Goal: Task Accomplishment & Management: Manage account settings

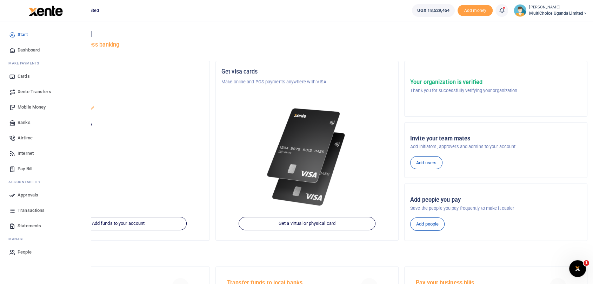
click at [31, 46] on link "Dashboard" at bounding box center [46, 49] width 80 height 15
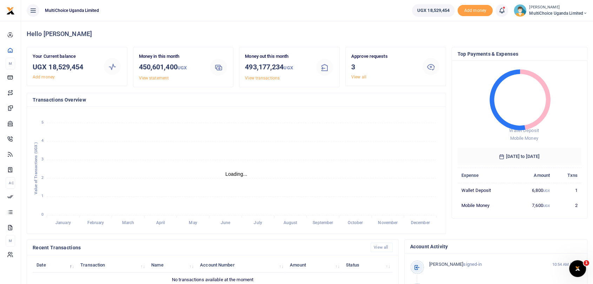
scroll to position [6, 6]
drag, startPoint x: 49, startPoint y: 65, endPoint x: 83, endPoint y: 67, distance: 34.1
click at [83, 67] on h3 "UGX 18,529,454" at bounding box center [65, 67] width 65 height 11
copy h3 "18,529,454"
click at [357, 77] on link "View all" at bounding box center [358, 77] width 15 height 5
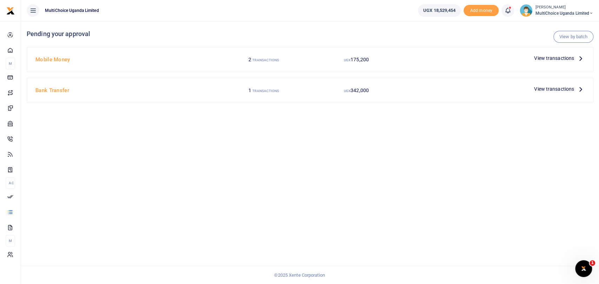
click at [561, 56] on span "View transactions" at bounding box center [554, 58] width 40 height 8
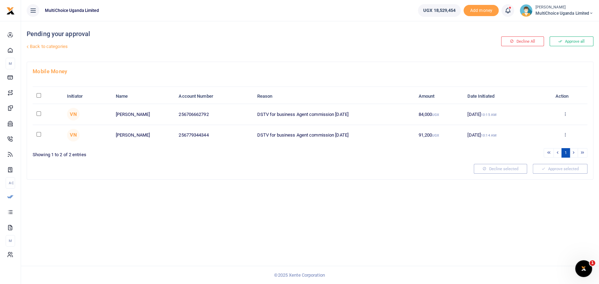
click at [539, 12] on span "MultiChoice Uganda Limited" at bounding box center [564, 13] width 58 height 6
click at [551, 26] on link "Switch accounts" at bounding box center [560, 26] width 61 height 10
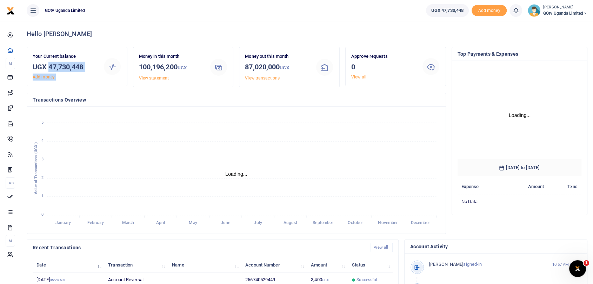
drag, startPoint x: 50, startPoint y: 66, endPoint x: 115, endPoint y: 67, distance: 64.5
click at [115, 67] on div "Your Current balance UGX 47,730,448 Add money" at bounding box center [77, 66] width 94 height 27
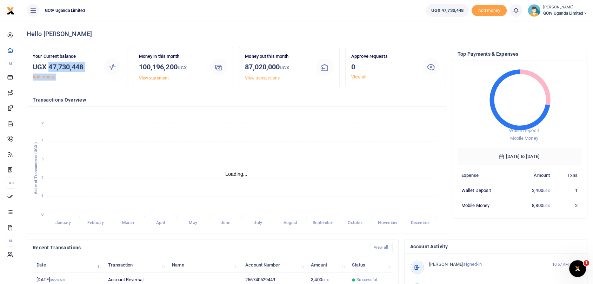
scroll to position [6, 6]
click at [99, 74] on div "Your Current balance UGX 47,730,448 Add money" at bounding box center [65, 66] width 70 height 27
drag, startPoint x: 48, startPoint y: 68, endPoint x: 100, endPoint y: 67, distance: 51.9
click at [100, 67] on div "Your Current balance UGX 47,730,448 Add money" at bounding box center [65, 66] width 70 height 27
copy h3 "47,730,448"
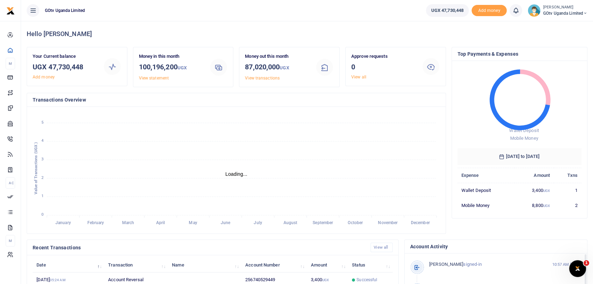
click at [327, 100] on h4 "Transactions Overview" at bounding box center [236, 100] width 407 height 8
click at [558, 8] on small "[PERSON_NAME]" at bounding box center [565, 8] width 44 height 6
click at [553, 26] on link "Switch accounts" at bounding box center [555, 26] width 61 height 10
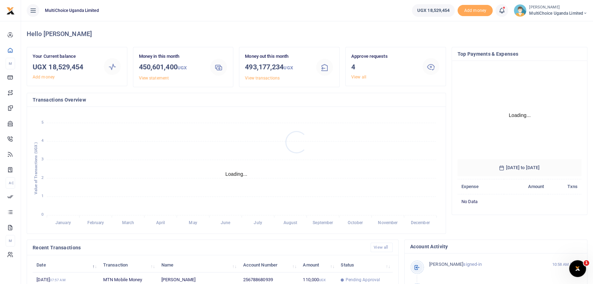
click at [358, 74] on div at bounding box center [296, 142] width 593 height 284
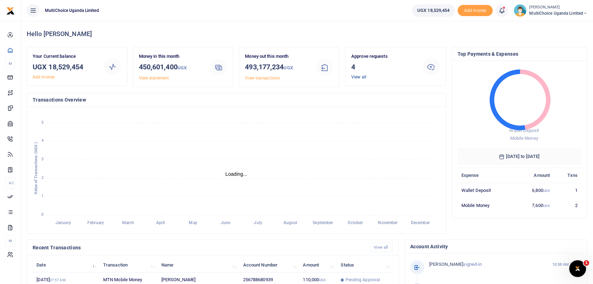
scroll to position [6, 6]
click at [357, 77] on link "View all" at bounding box center [358, 77] width 15 height 5
